Goal: Information Seeking & Learning: Learn about a topic

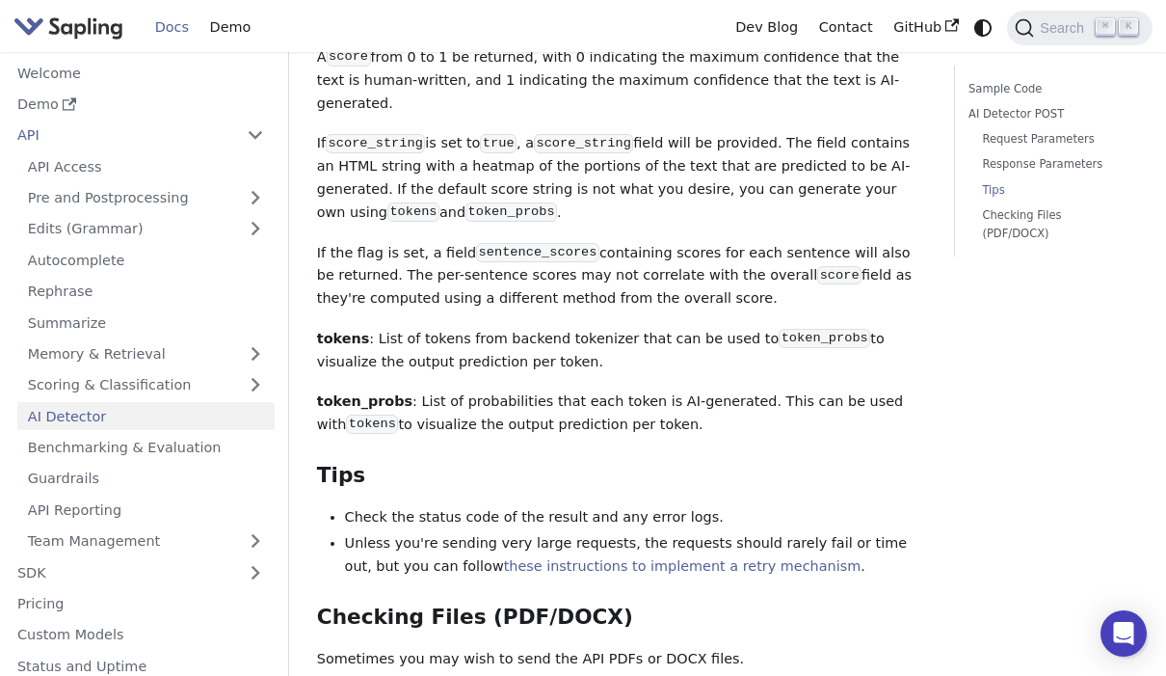
scroll to position [2427, 0]
click at [1003, 90] on link "Sample Code" at bounding box center [1050, 89] width 163 height 18
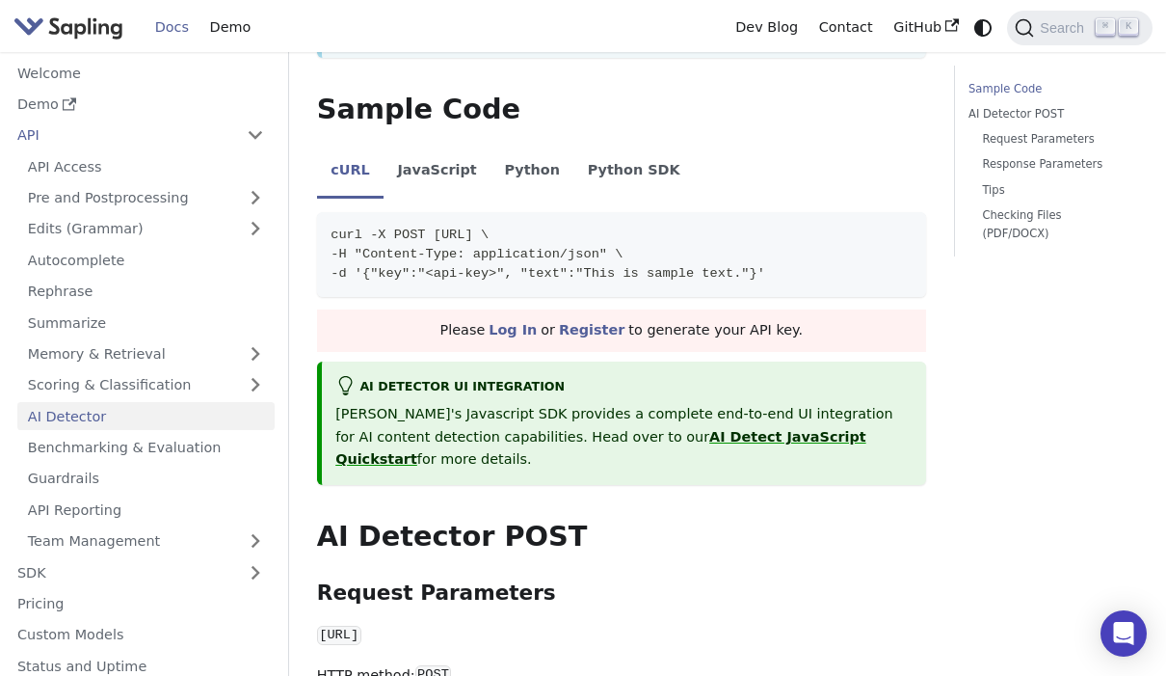
click at [60, 167] on link "API Access" at bounding box center [145, 166] width 257 height 28
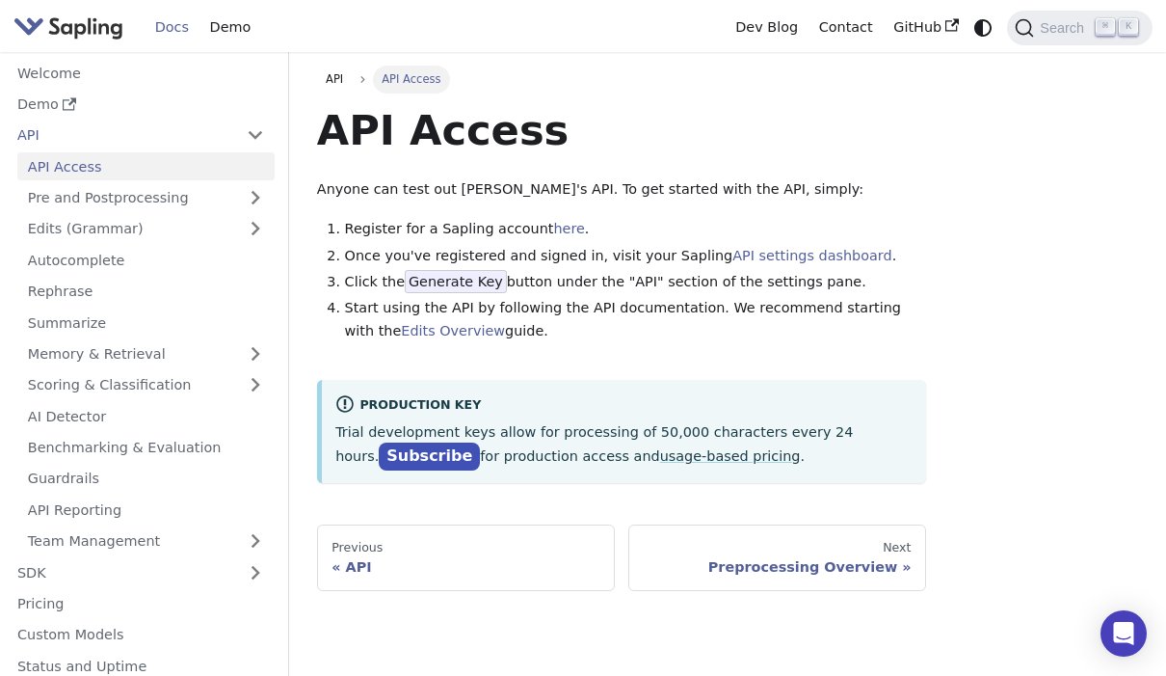
click at [73, 160] on link "API Access" at bounding box center [145, 166] width 257 height 28
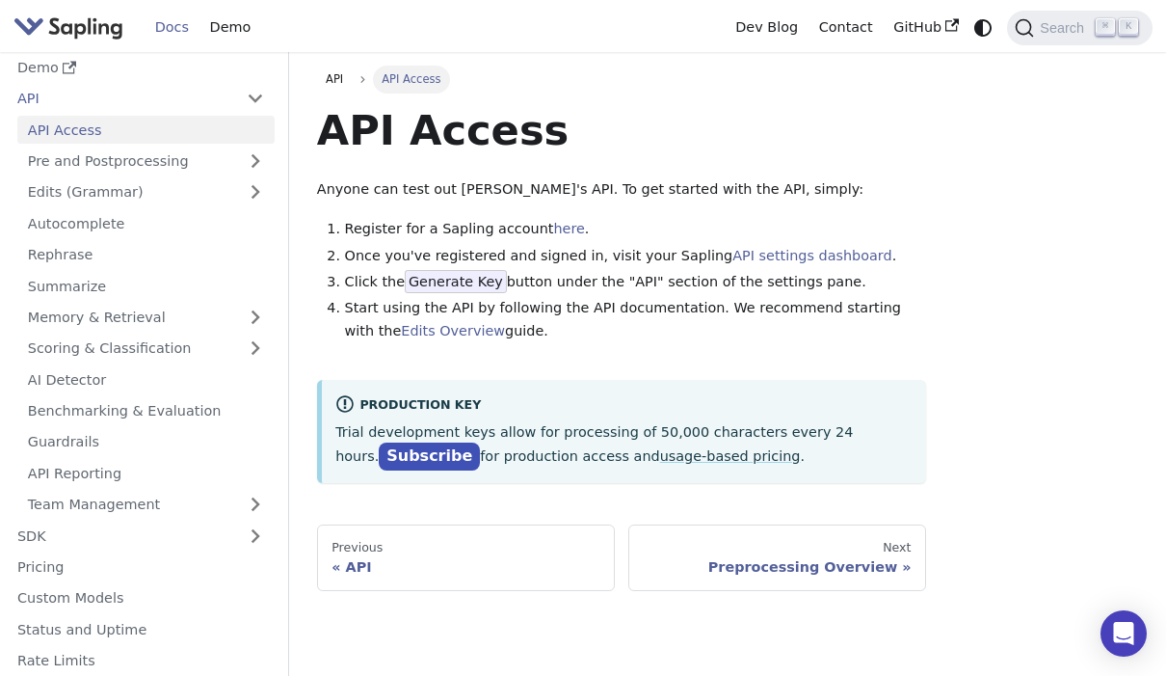
scroll to position [35, 0]
click at [83, 469] on link "API Reporting" at bounding box center [145, 475] width 257 height 28
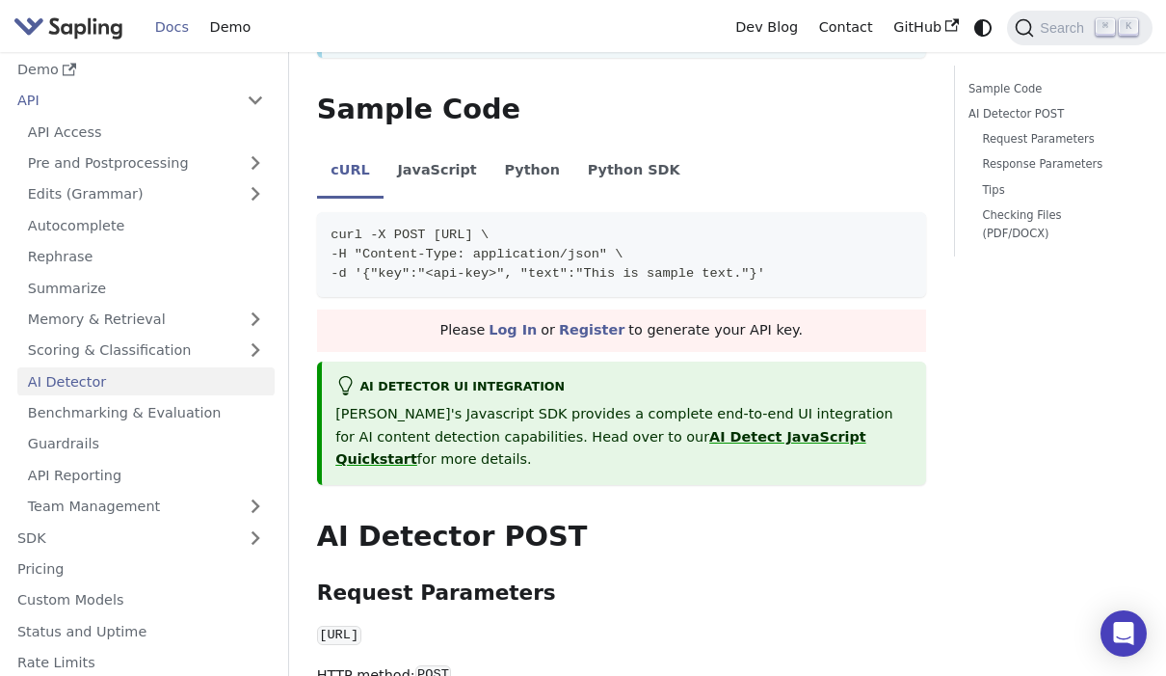
scroll to position [2514, 0]
